Goal: Register for event/course

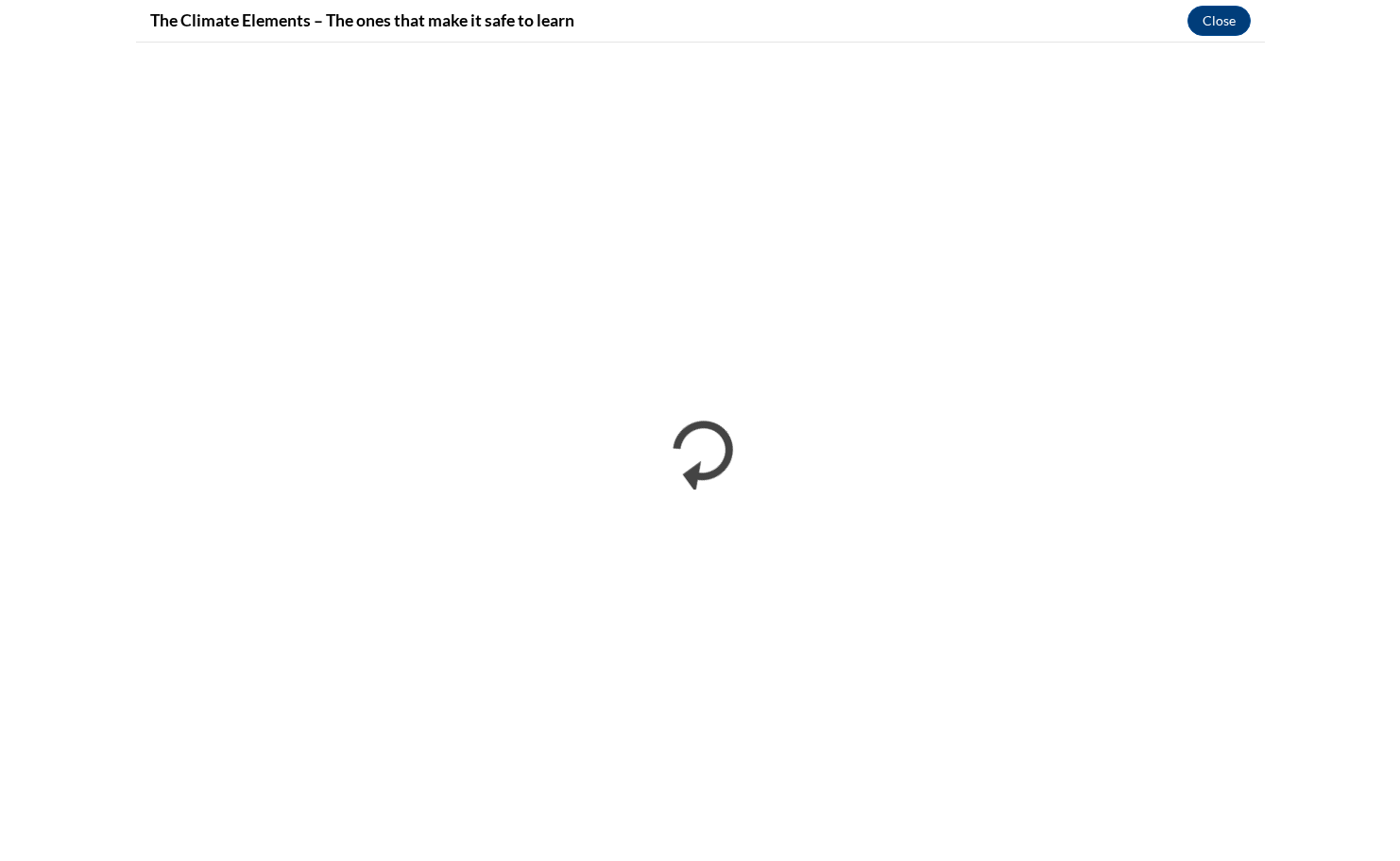
scroll to position [1800, 0]
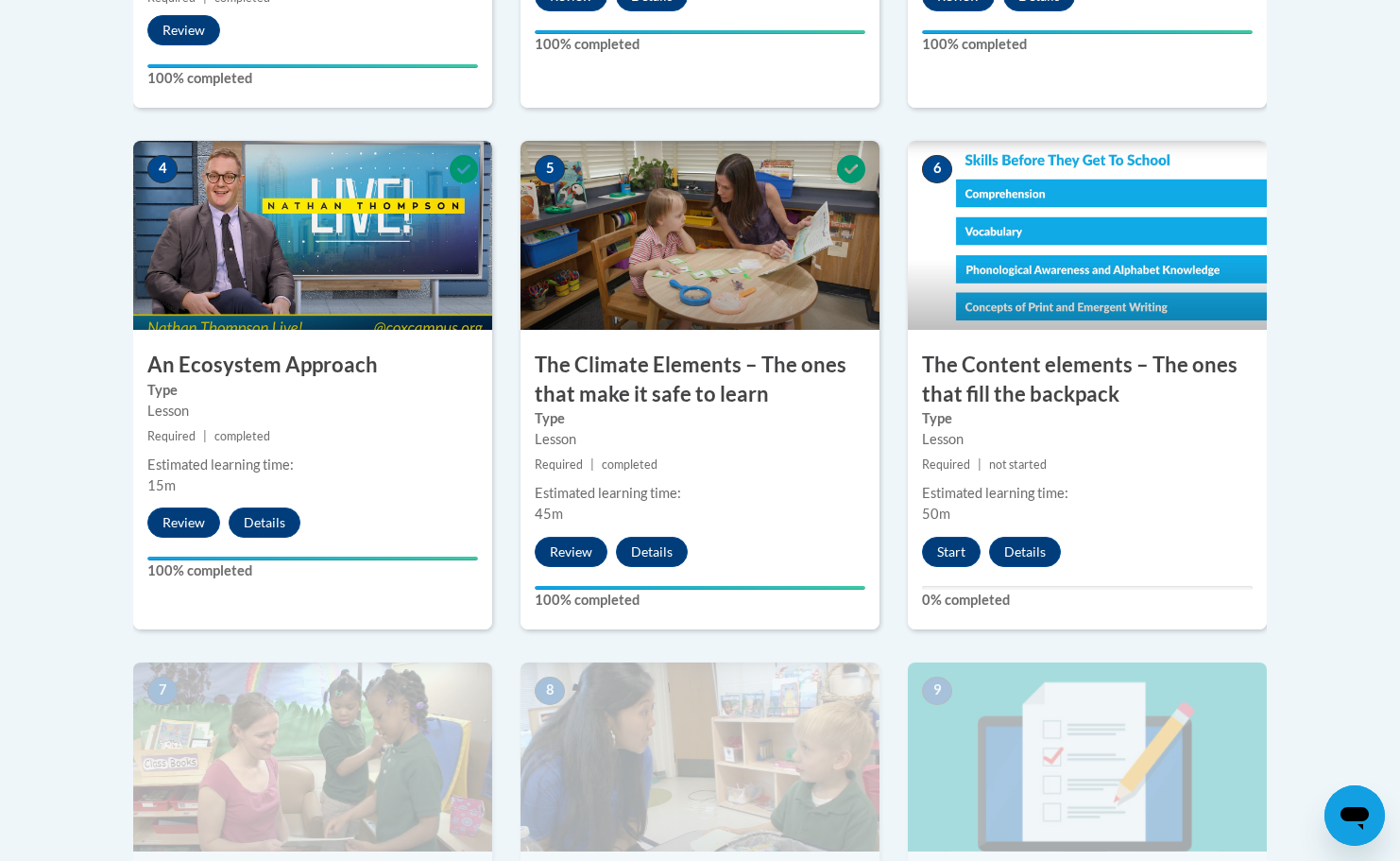
scroll to position [1026, 0]
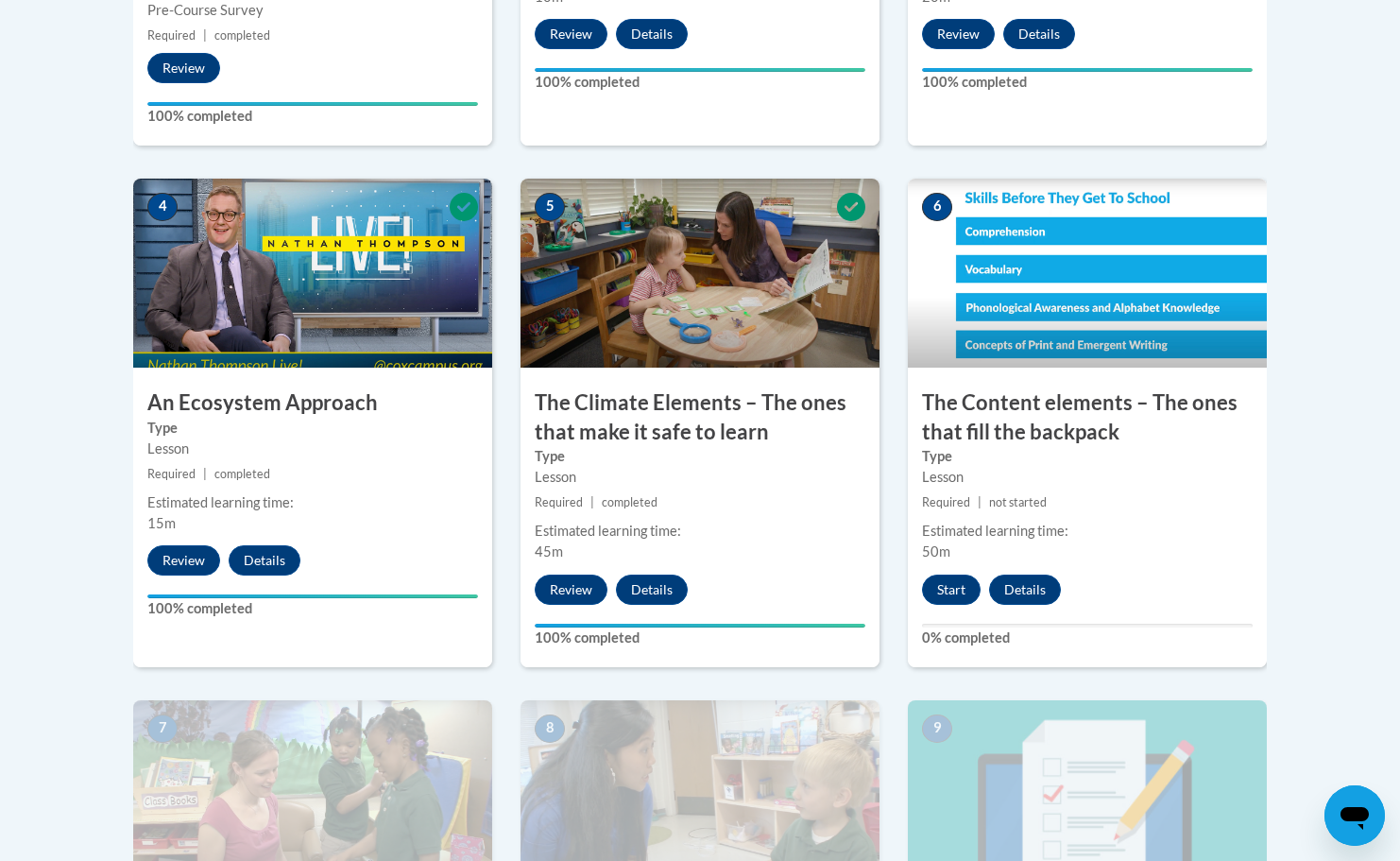
click at [949, 598] on div "6 The Content elements – The ones that fill the backpack Type Lesson Required |…" at bounding box center [1088, 422] width 359 height 488
click at [949, 589] on button "Start" at bounding box center [951, 589] width 59 height 30
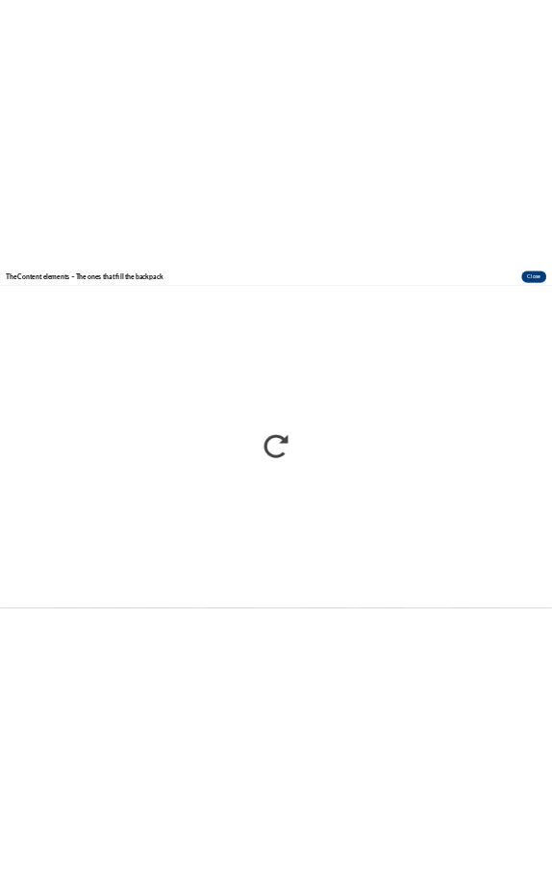
scroll to position [0, 0]
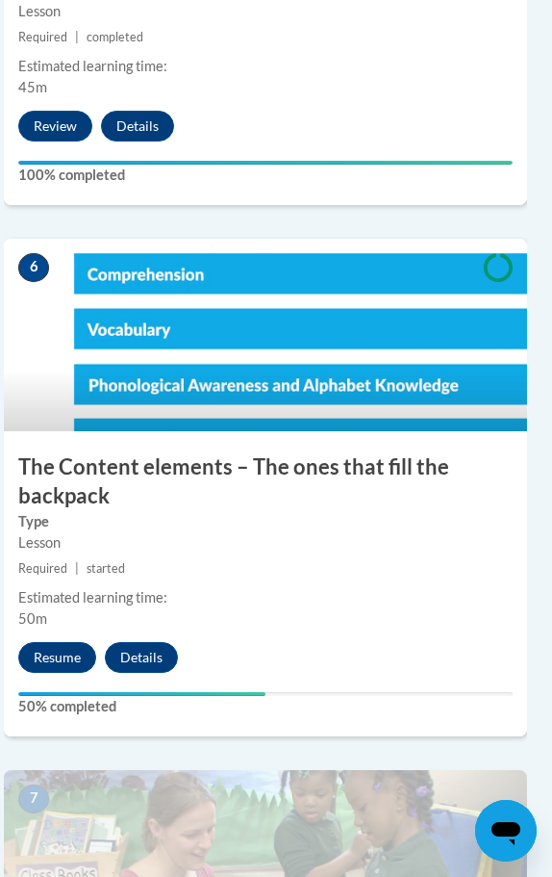
scroll to position [3111, 8]
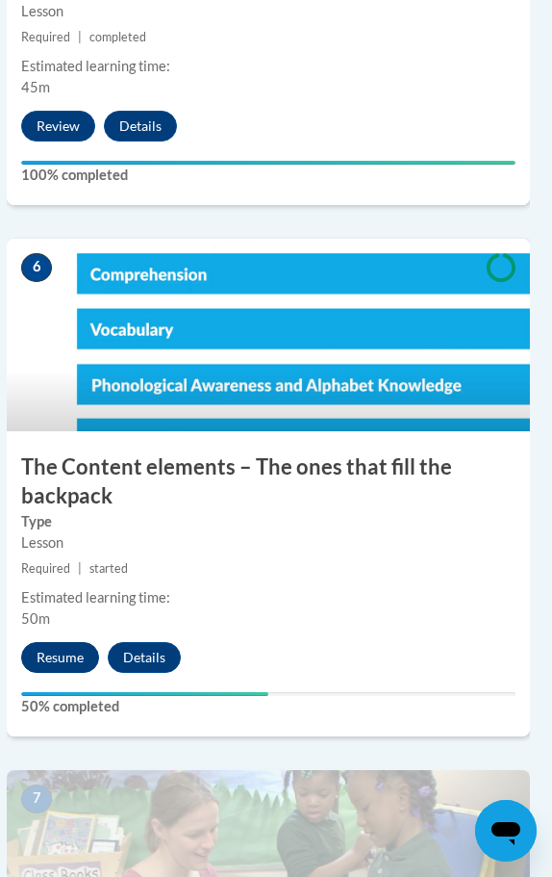
click at [68, 642] on button "Resume" at bounding box center [60, 657] width 78 height 31
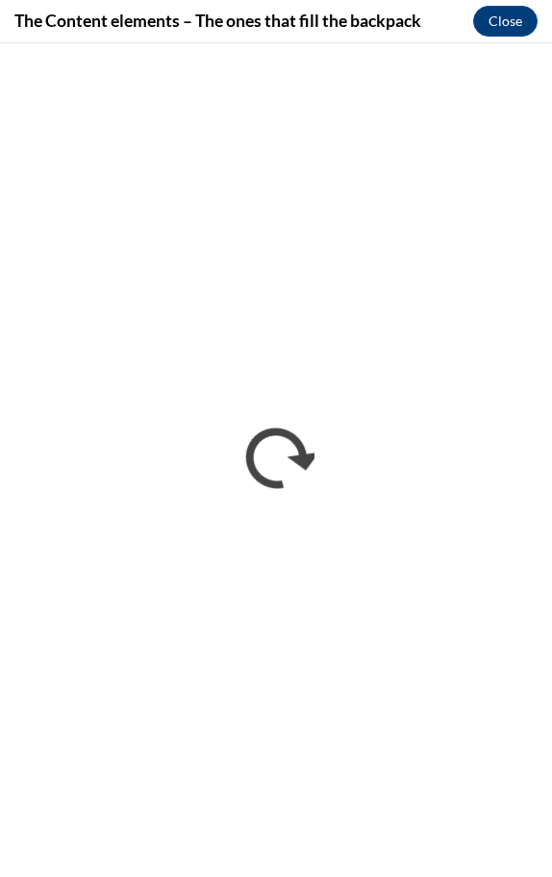
scroll to position [0, 0]
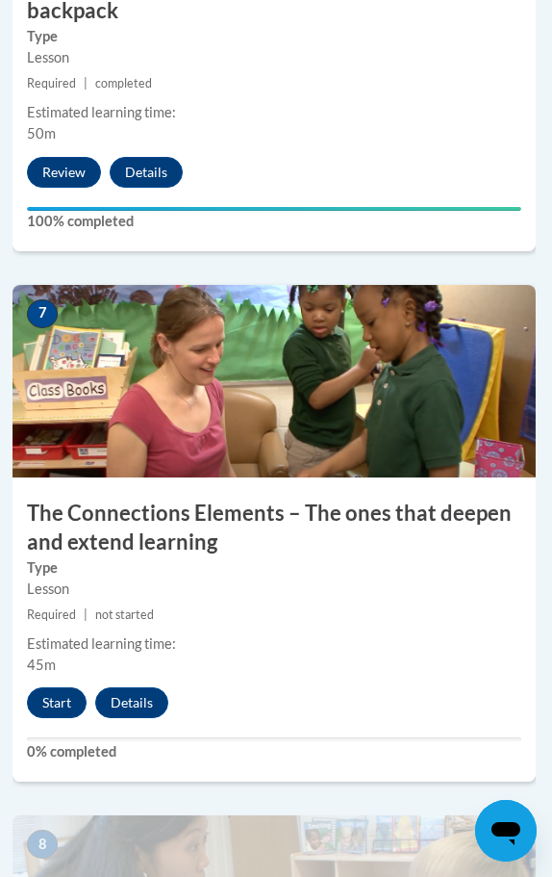
scroll to position [3597, 2]
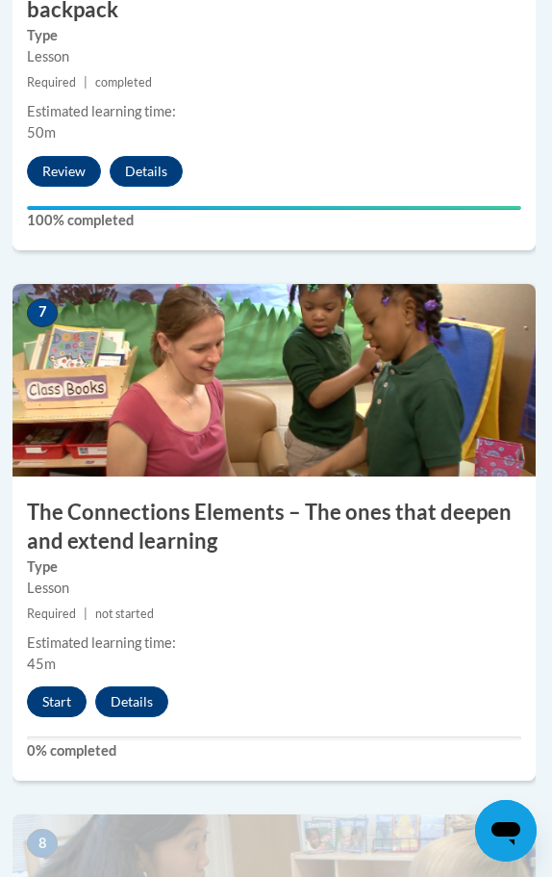
click at [53, 688] on button "Start" at bounding box center [57, 701] width 60 height 31
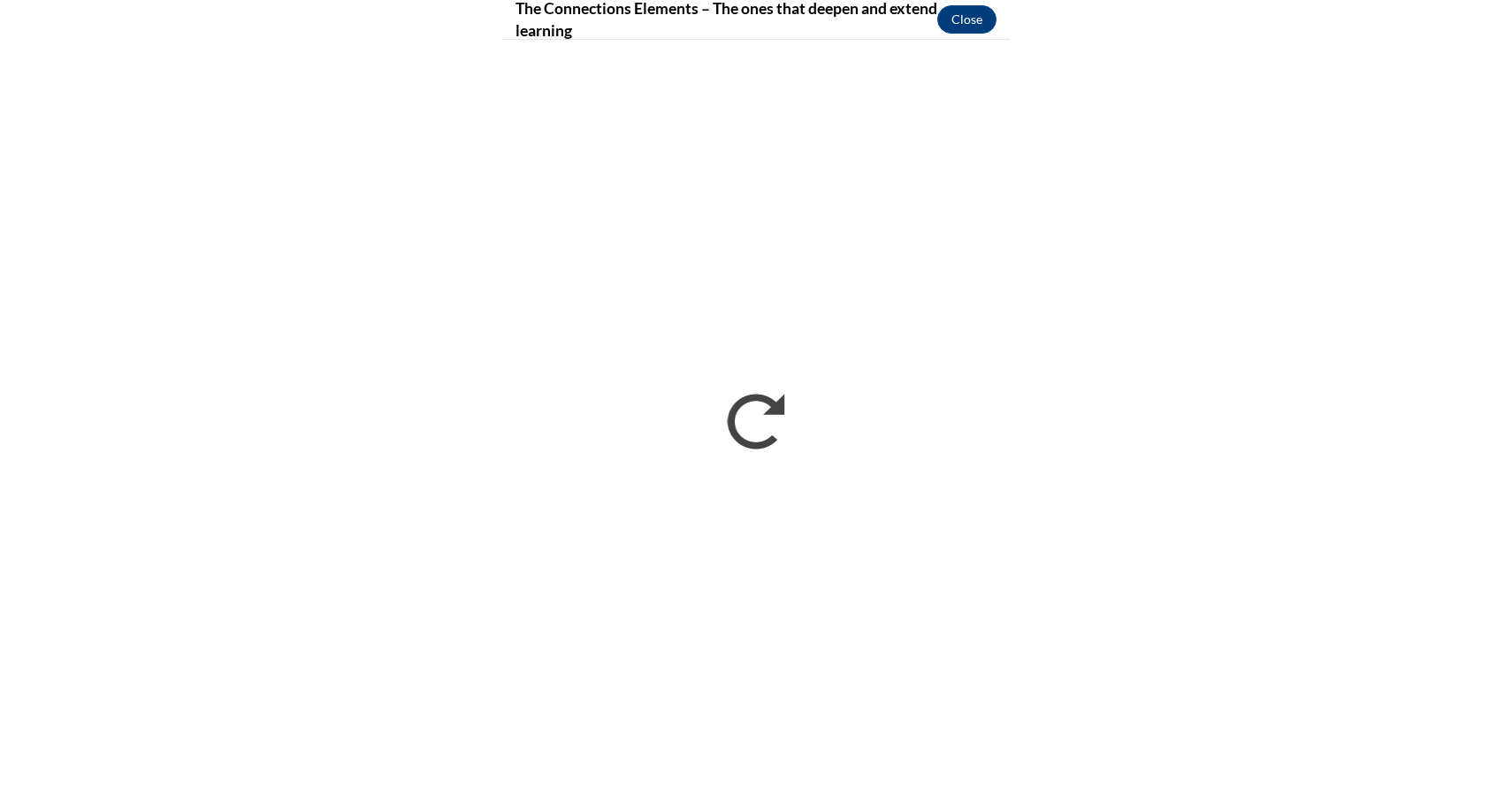
scroll to position [1738, 0]
